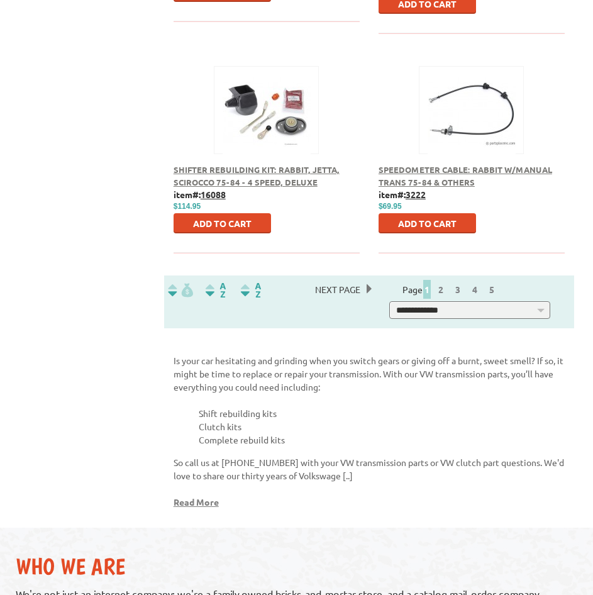
scroll to position [1509, 0]
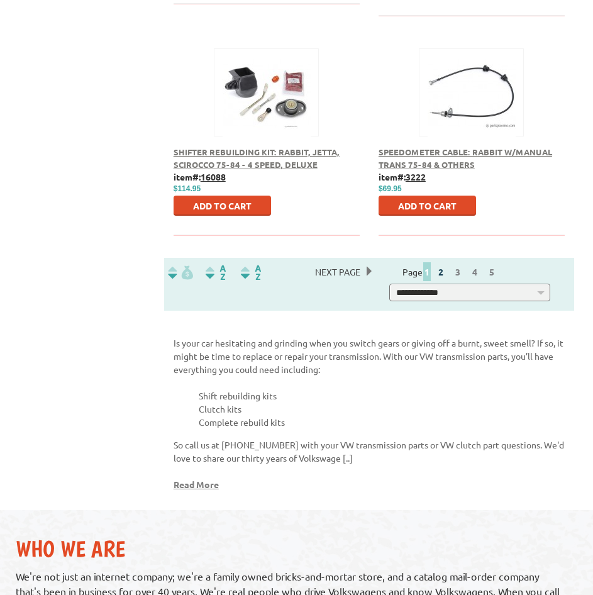
click at [443, 276] on link "2" at bounding box center [440, 271] width 11 height 11
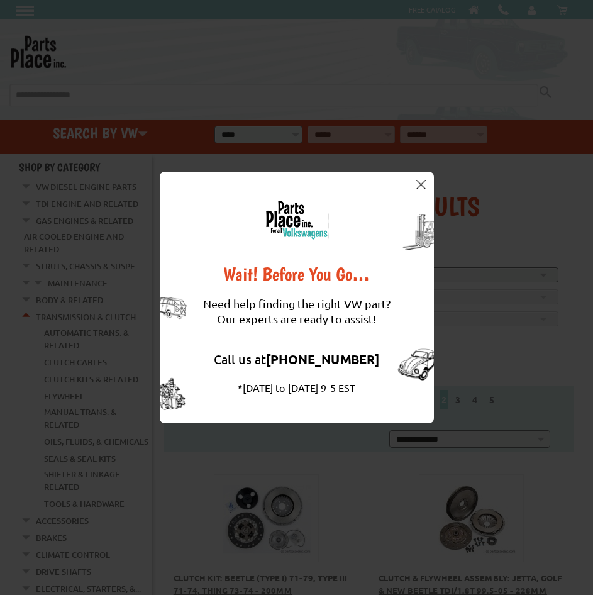
click at [421, 181] on img at bounding box center [420, 184] width 9 height 9
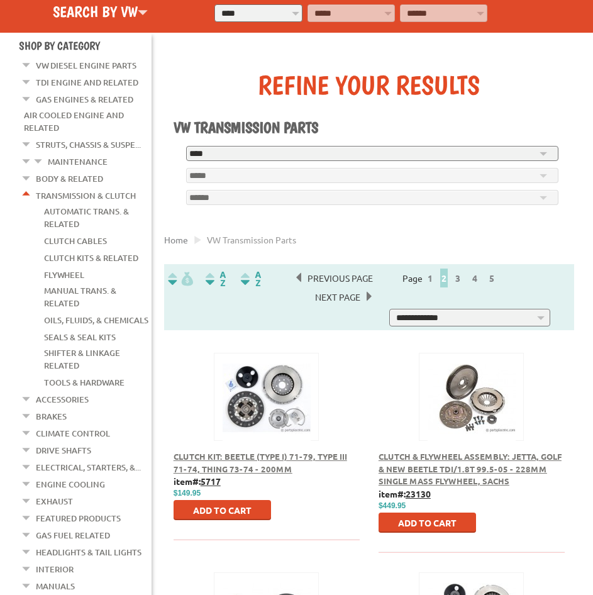
scroll to position [189, 0]
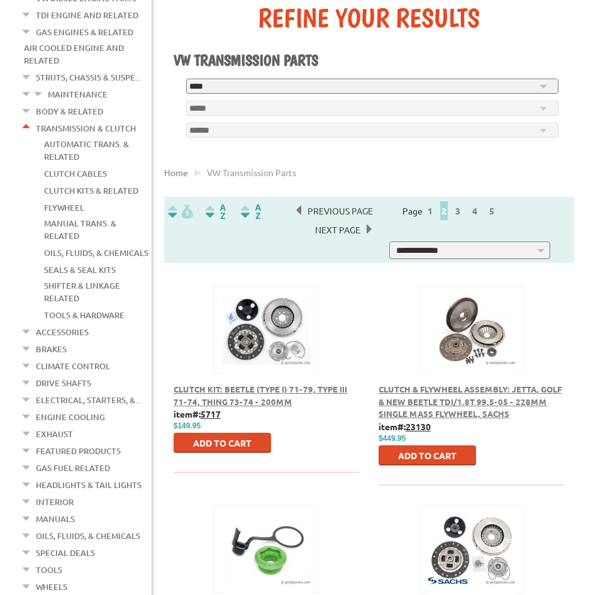
click at [455, 169] on ul "Home VW transmission parts" at bounding box center [369, 172] width 410 height 23
